Goal: Information Seeking & Learning: Learn about a topic

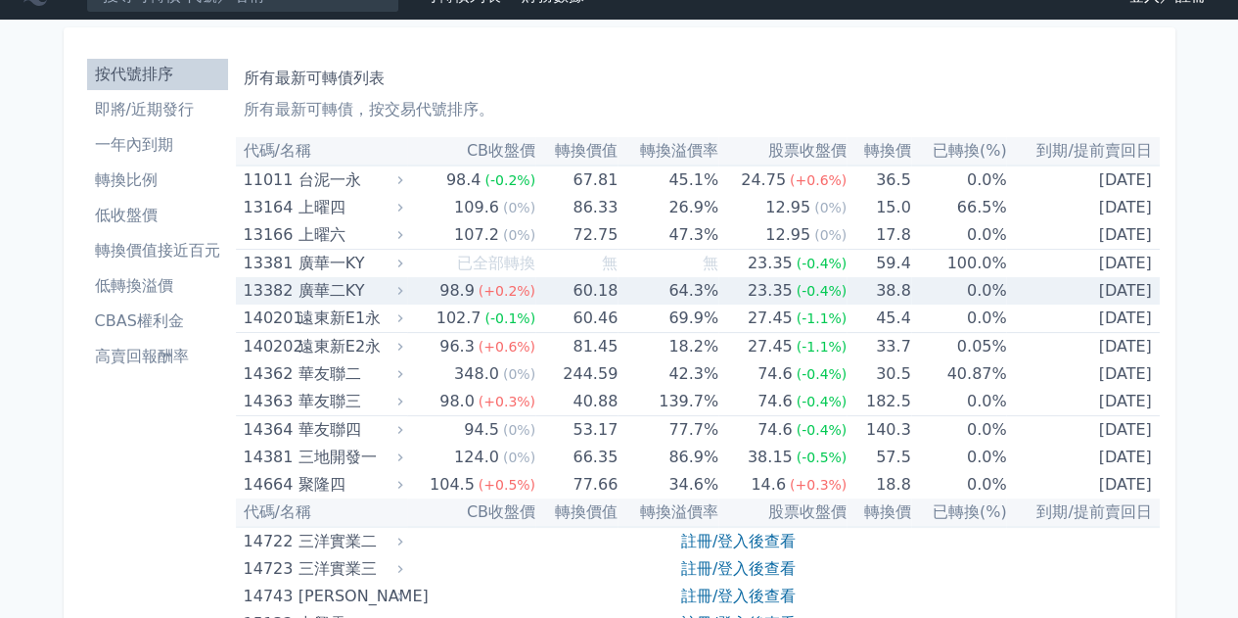
scroll to position [98, 0]
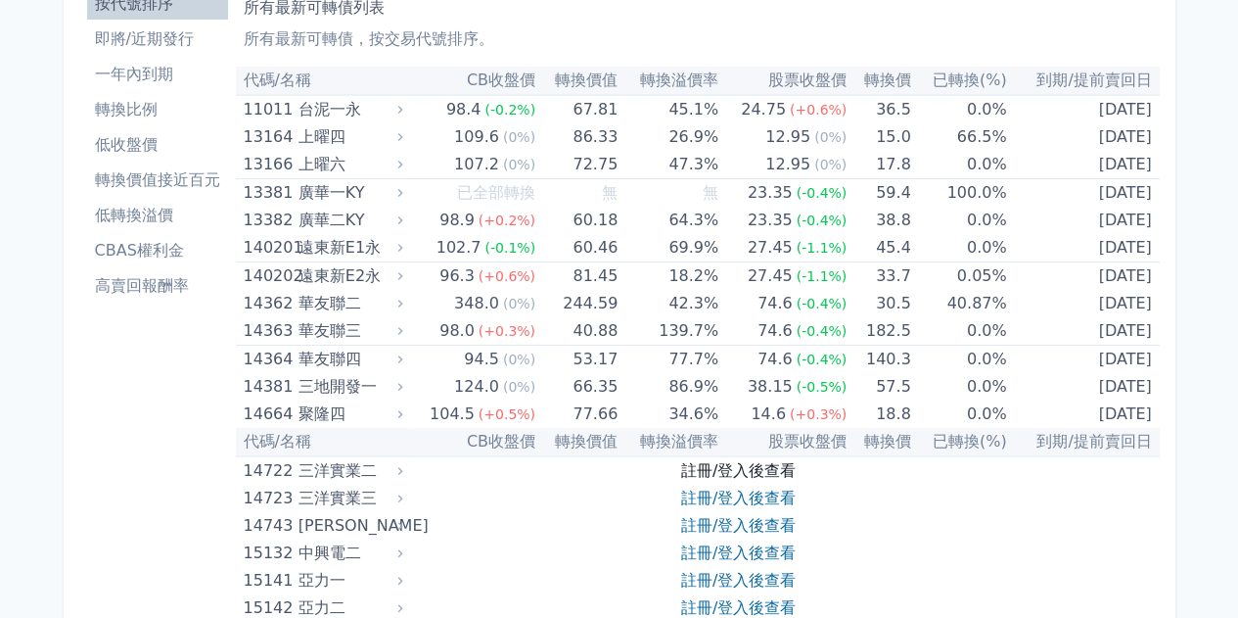
click at [709, 471] on link "註冊/登入後查看" at bounding box center [738, 470] width 115 height 19
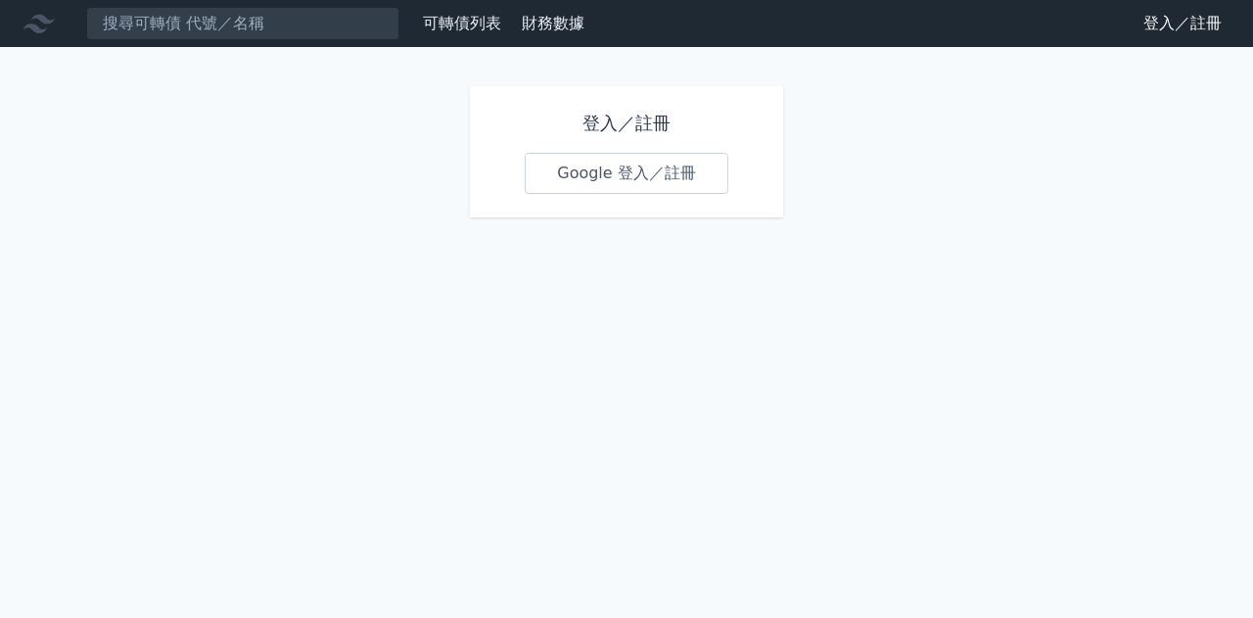
click at [581, 170] on link "Google 登入／註冊" at bounding box center [627, 173] width 204 height 41
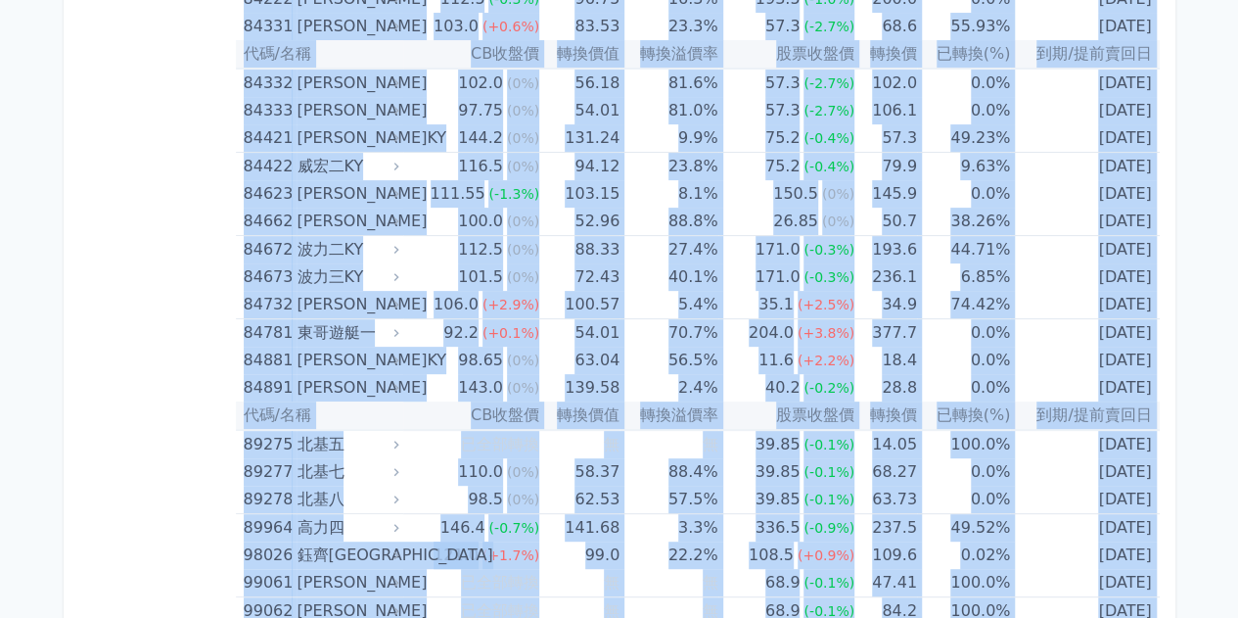
scroll to position [11632, 0]
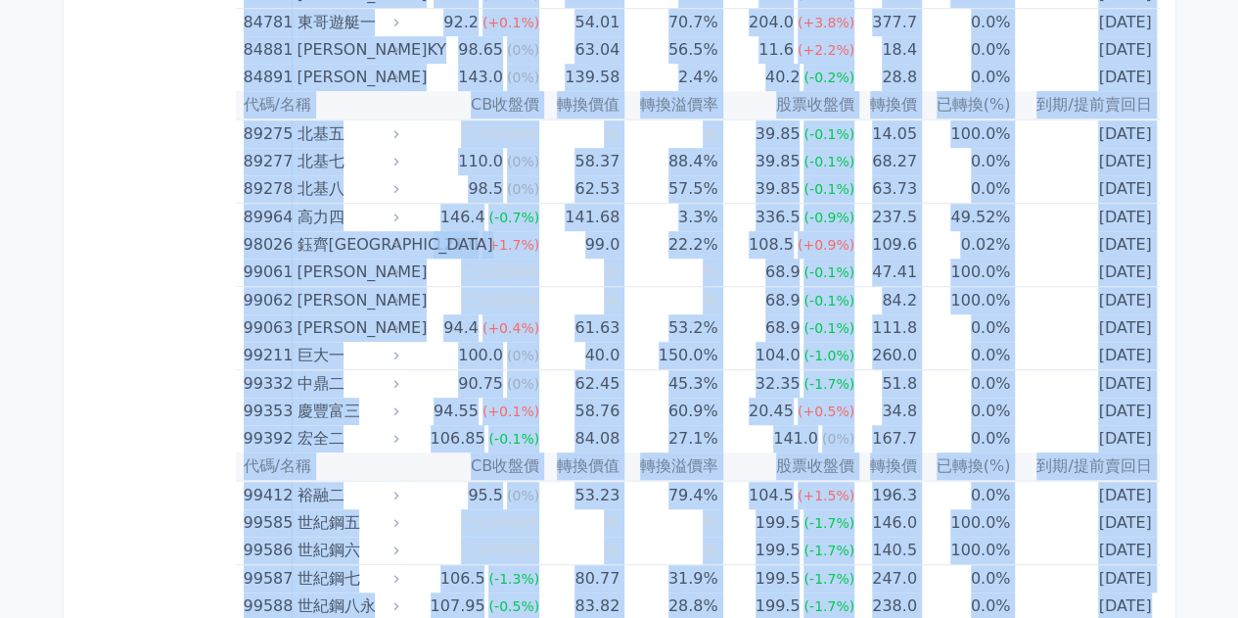
drag, startPoint x: 257, startPoint y: 169, endPoint x: 1139, endPoint y: 572, distance: 969.4
copy table "l/ip DOlor sita conse adipi eli sed(%) do/eiusm 82711 temp 55.8 (-9.3%) 07.81 4…"
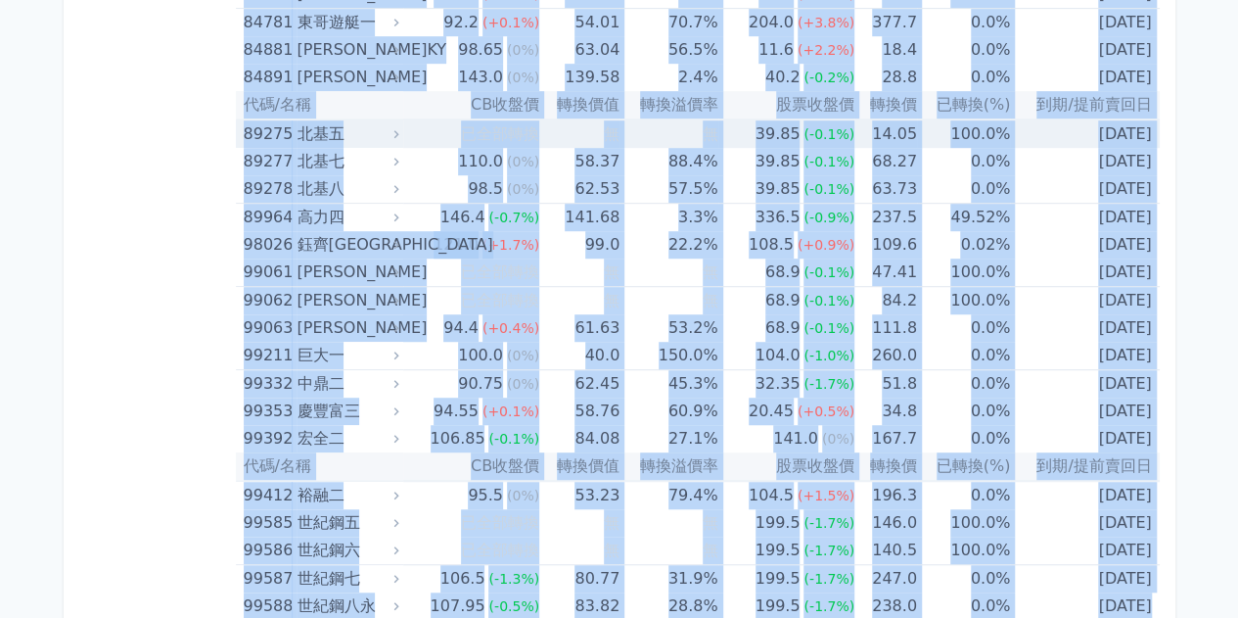
drag, startPoint x: 981, startPoint y: 110, endPoint x: 1087, endPoint y: 98, distance: 106.4
click at [983, 119] on td "100.0%" at bounding box center [963, 133] width 93 height 28
